Goal: Check status

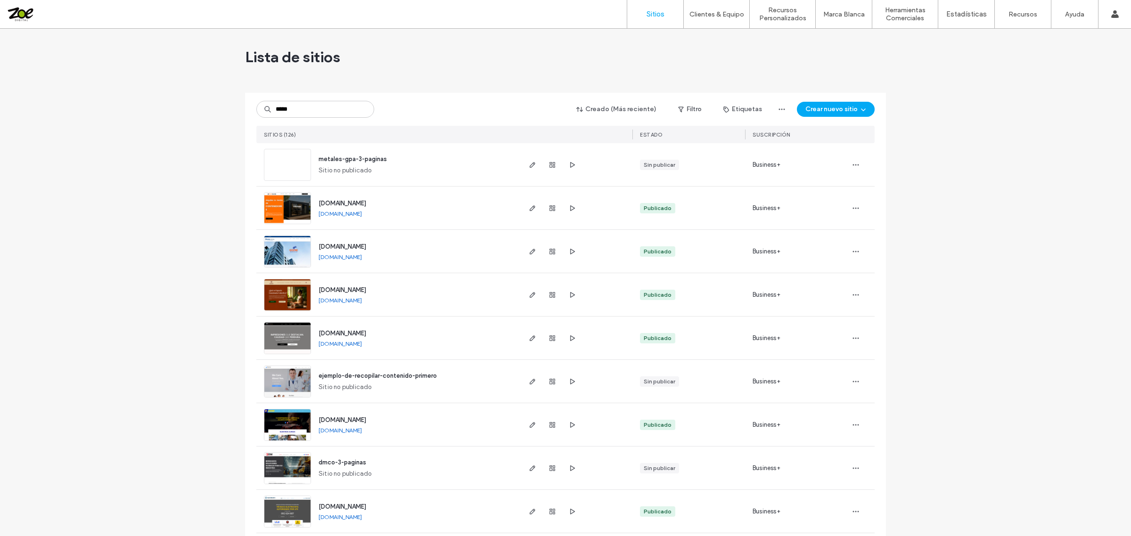
type input "******"
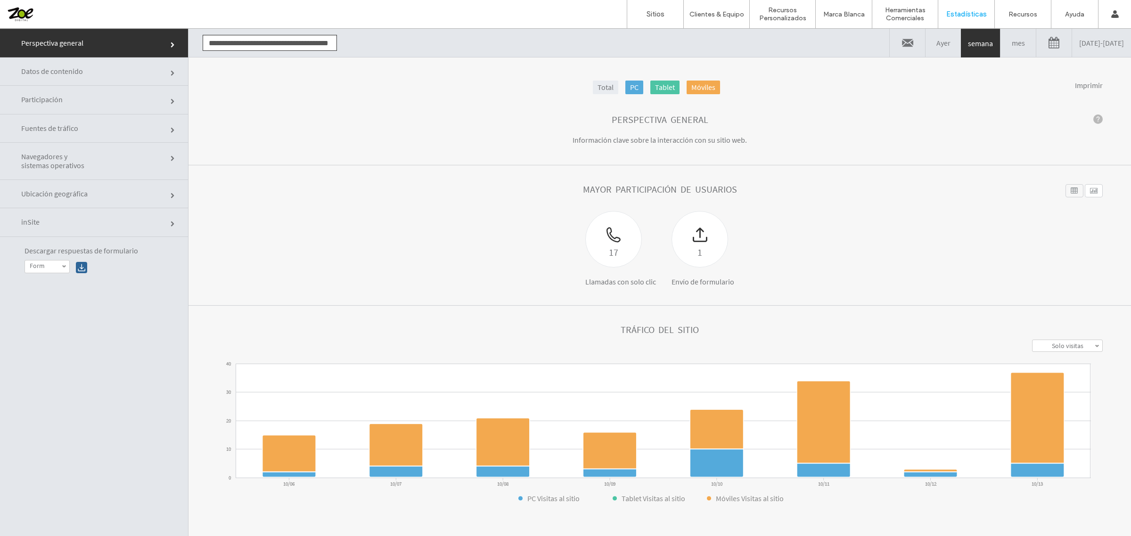
click at [88, 102] on span "Participación" at bounding box center [56, 99] width 71 height 9
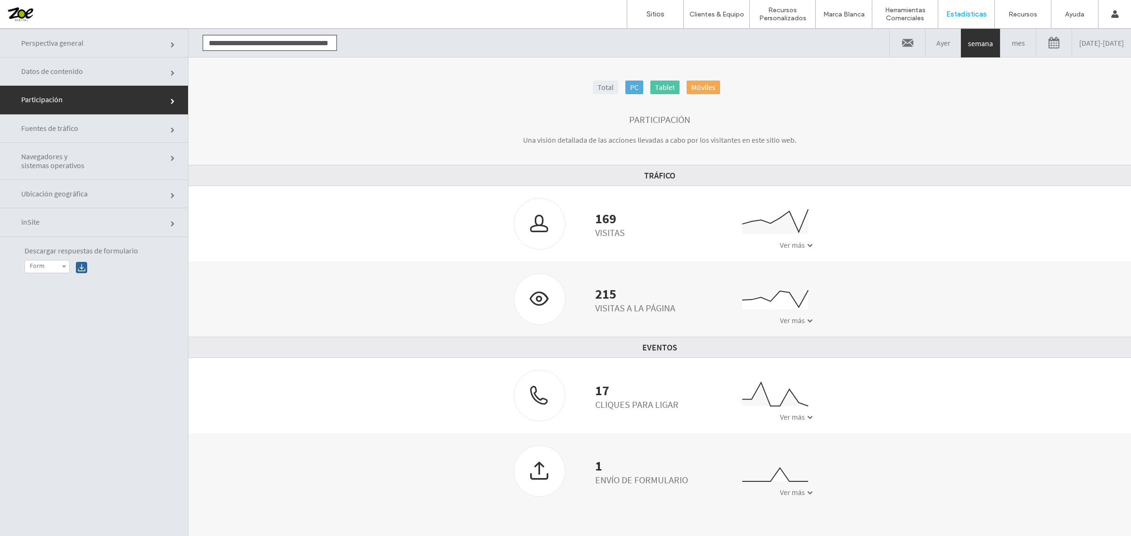
click at [1081, 41] on link "10/06/2025 - 10/13/2025" at bounding box center [1101, 43] width 59 height 28
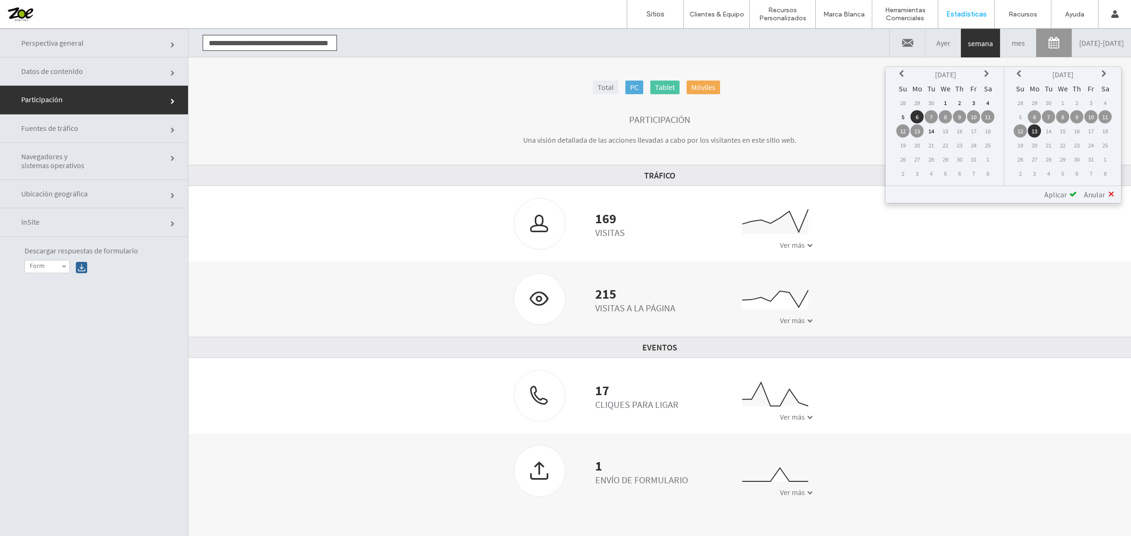
click at [956, 106] on table "Oct 2025 Su Mo Tu We Th Fr Sa 28 29 30 1 2 3 4 5 6 7 8 9 10 11 12 13 14 15 16 1…" at bounding box center [946, 124] width 100 height 114
click at [950, 99] on td "1" at bounding box center [945, 102] width 13 height 13
click at [1063, 192] on span "Aplicar" at bounding box center [1056, 194] width 23 height 9
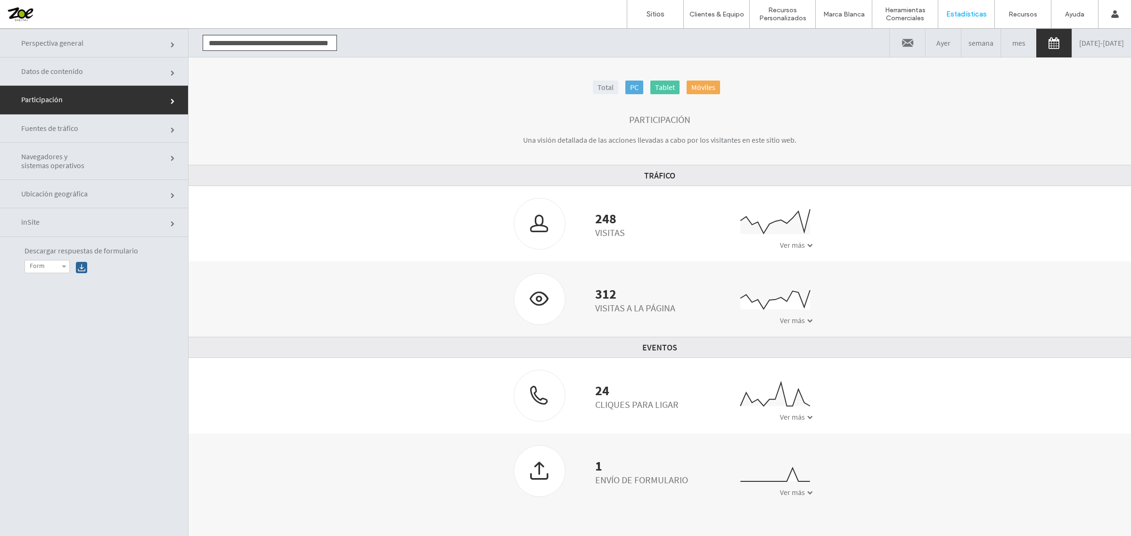
click at [802, 421] on div "Ver más" at bounding box center [796, 416] width 33 height 9
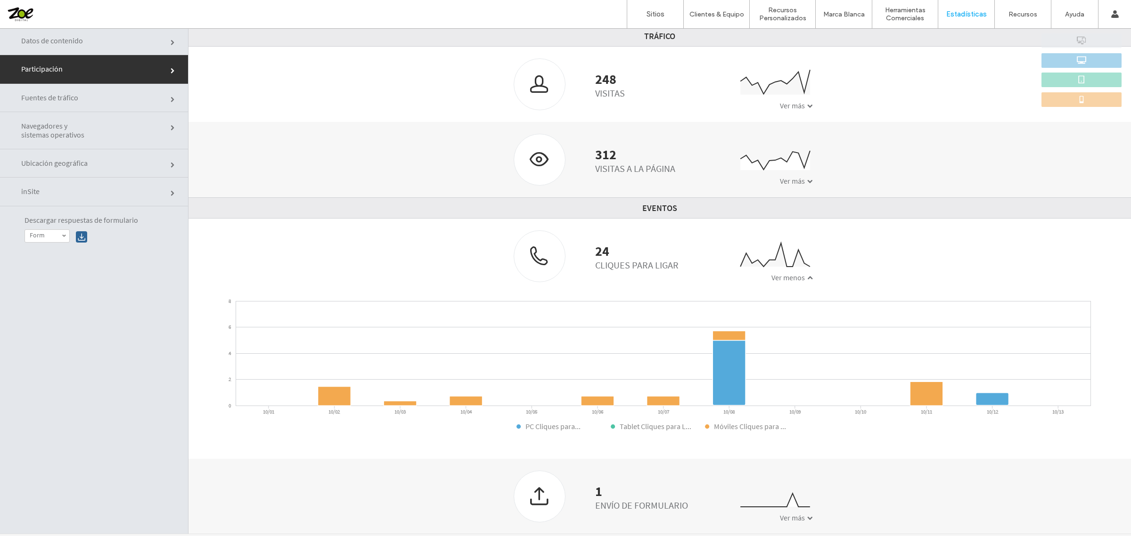
scroll to position [48, 0]
